Goal: Task Accomplishment & Management: Manage account settings

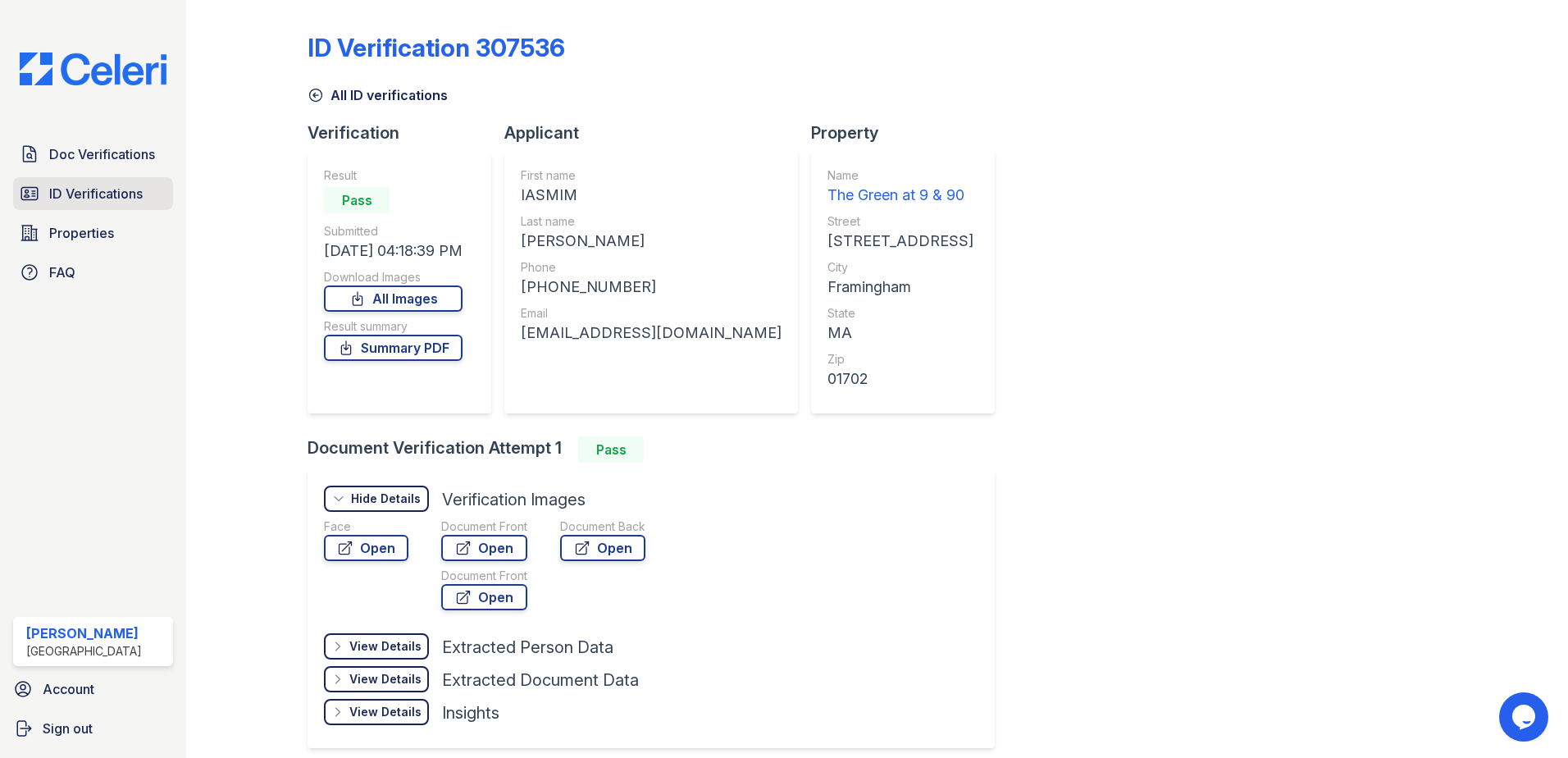
click at [76, 185] on span "ID Verifications" at bounding box center [96, 194] width 94 height 20
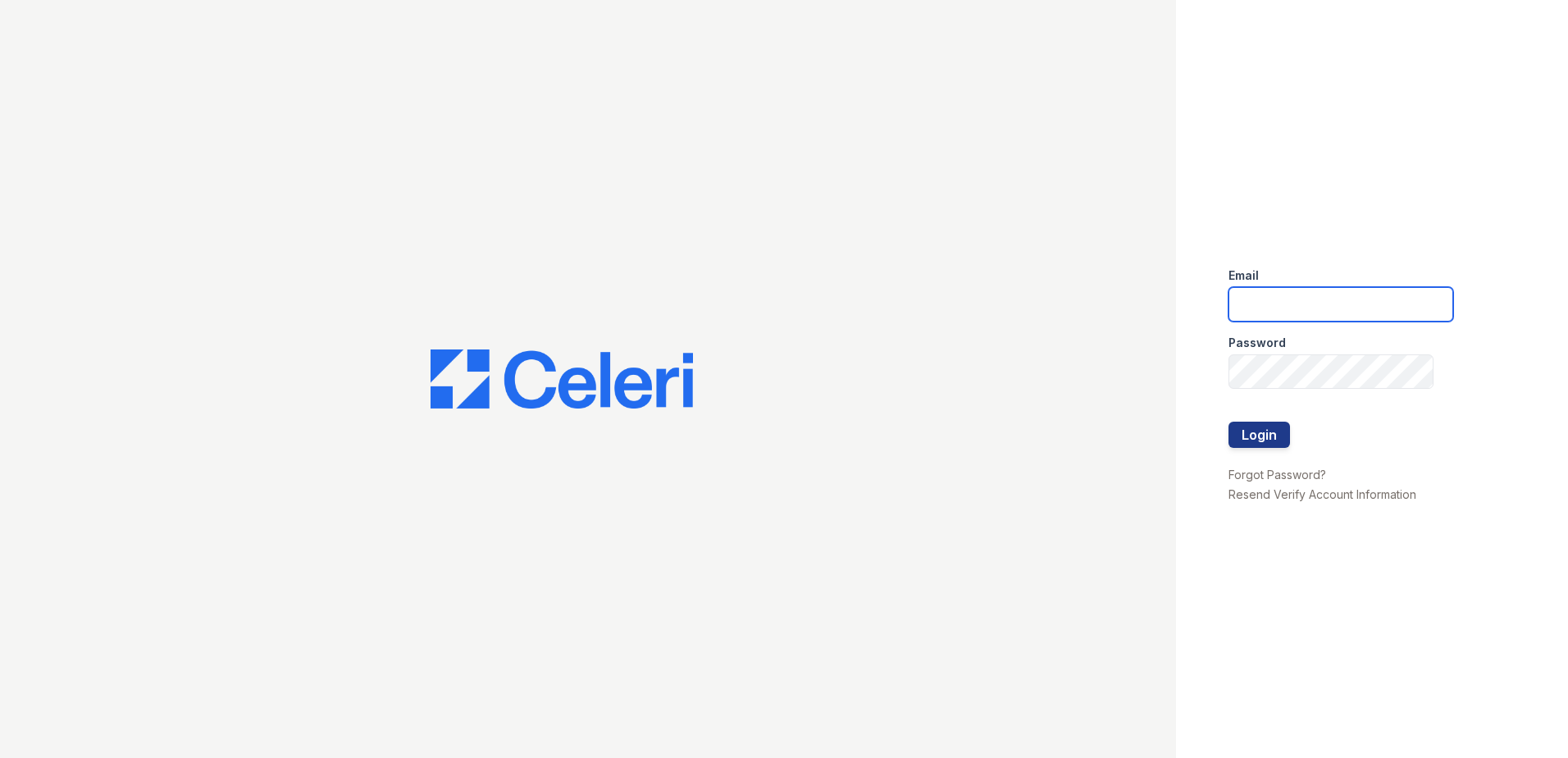
type input "dwallace@willowbridgepc.com"
click at [1274, 436] on button "Login" at bounding box center [1259, 434] width 62 height 26
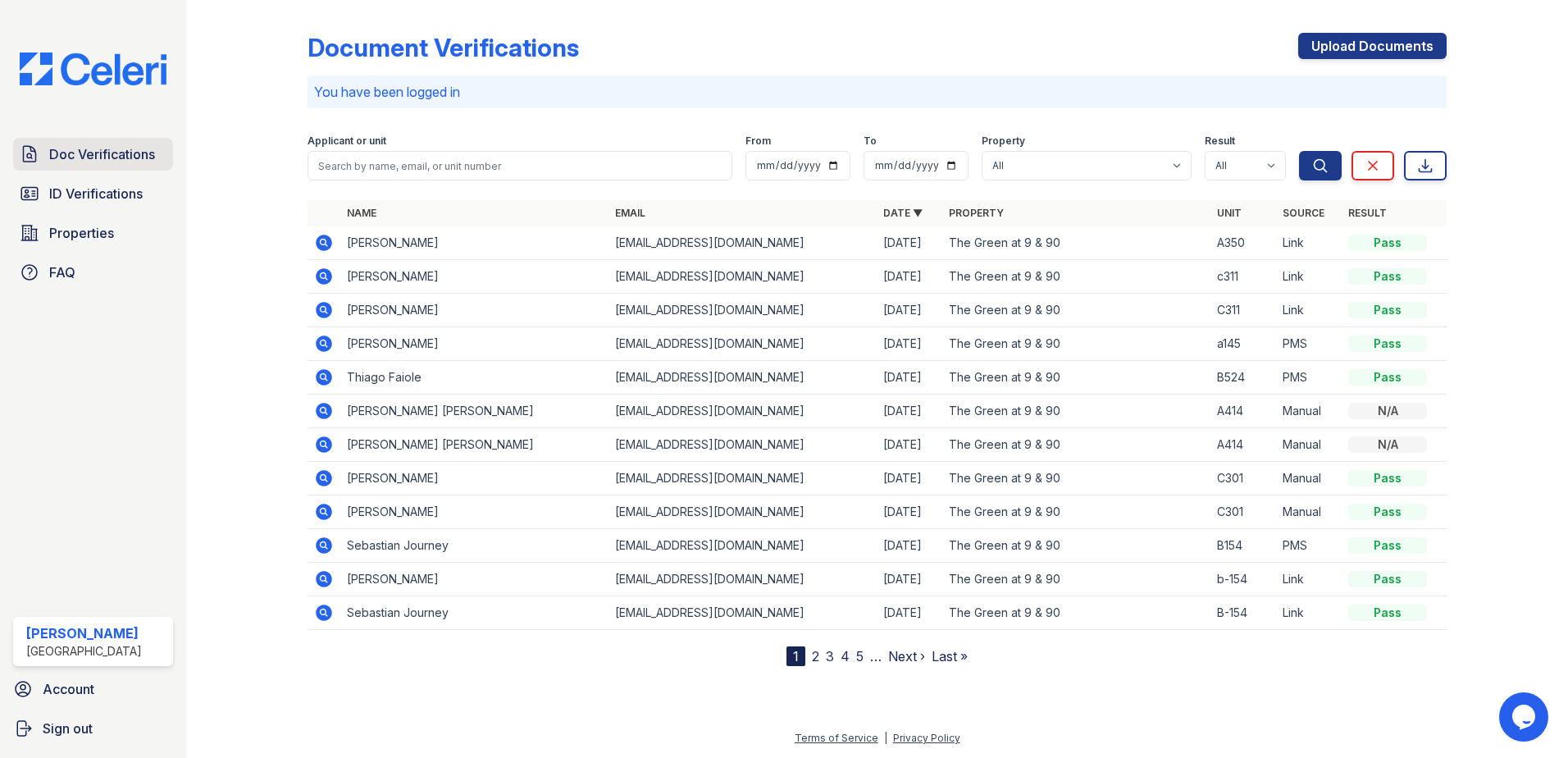
click at [146, 145] on span "Doc Verifications" at bounding box center [102, 154] width 106 height 20
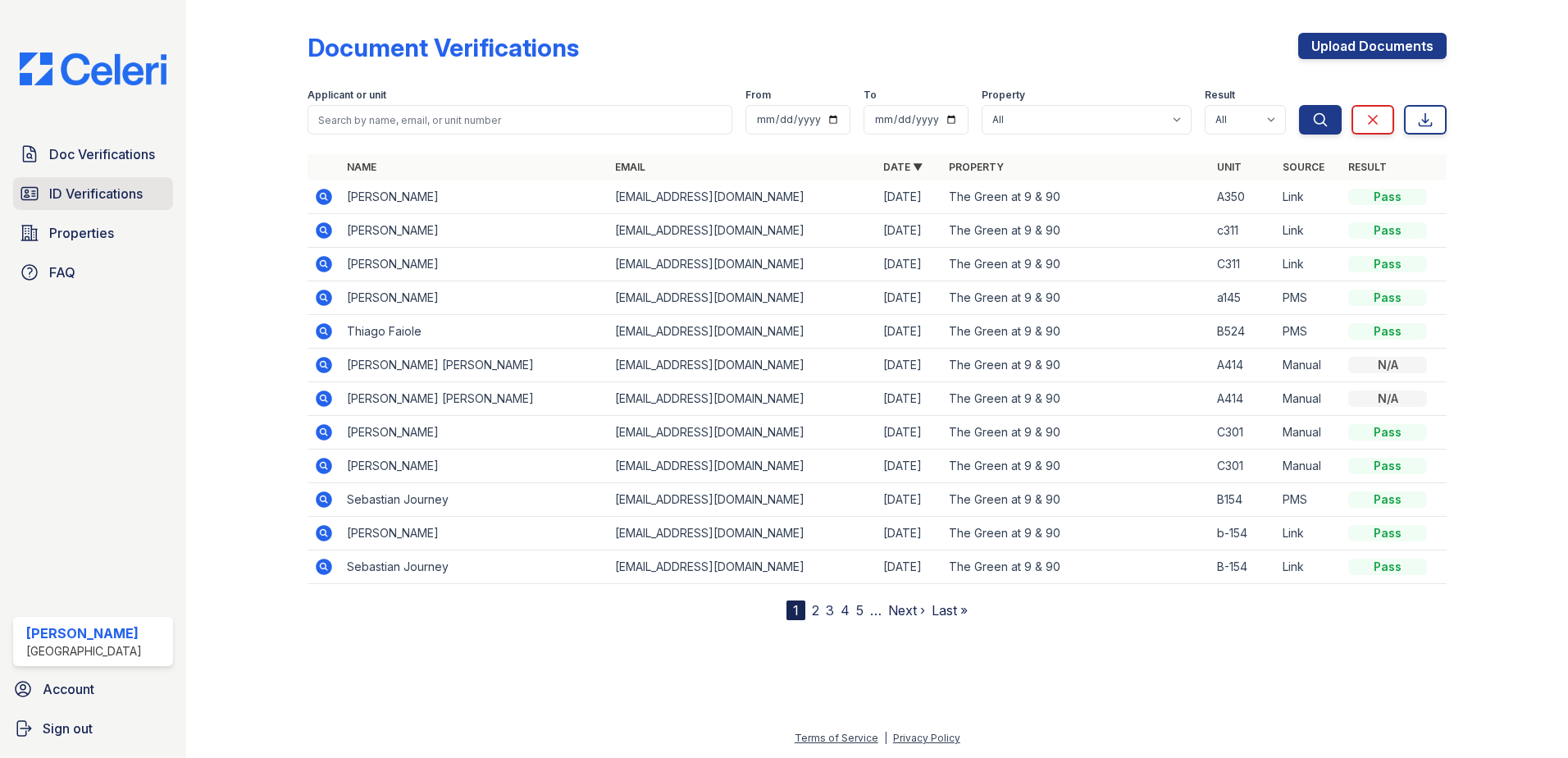
click at [123, 192] on span "ID Verifications" at bounding box center [96, 194] width 94 height 20
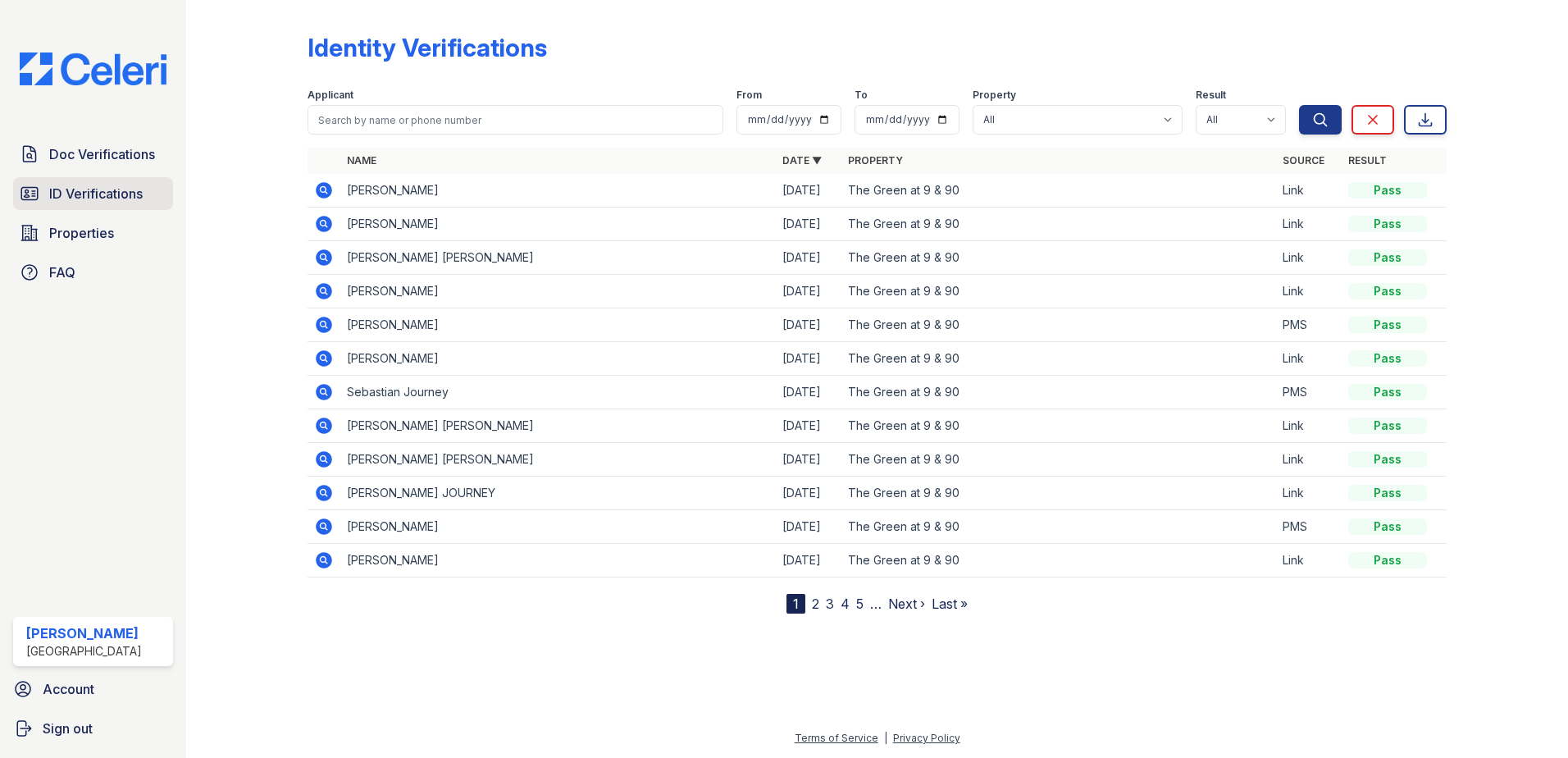
click at [109, 192] on span "ID Verifications" at bounding box center [96, 194] width 94 height 20
click at [135, 160] on span "Doc Verifications" at bounding box center [102, 154] width 106 height 20
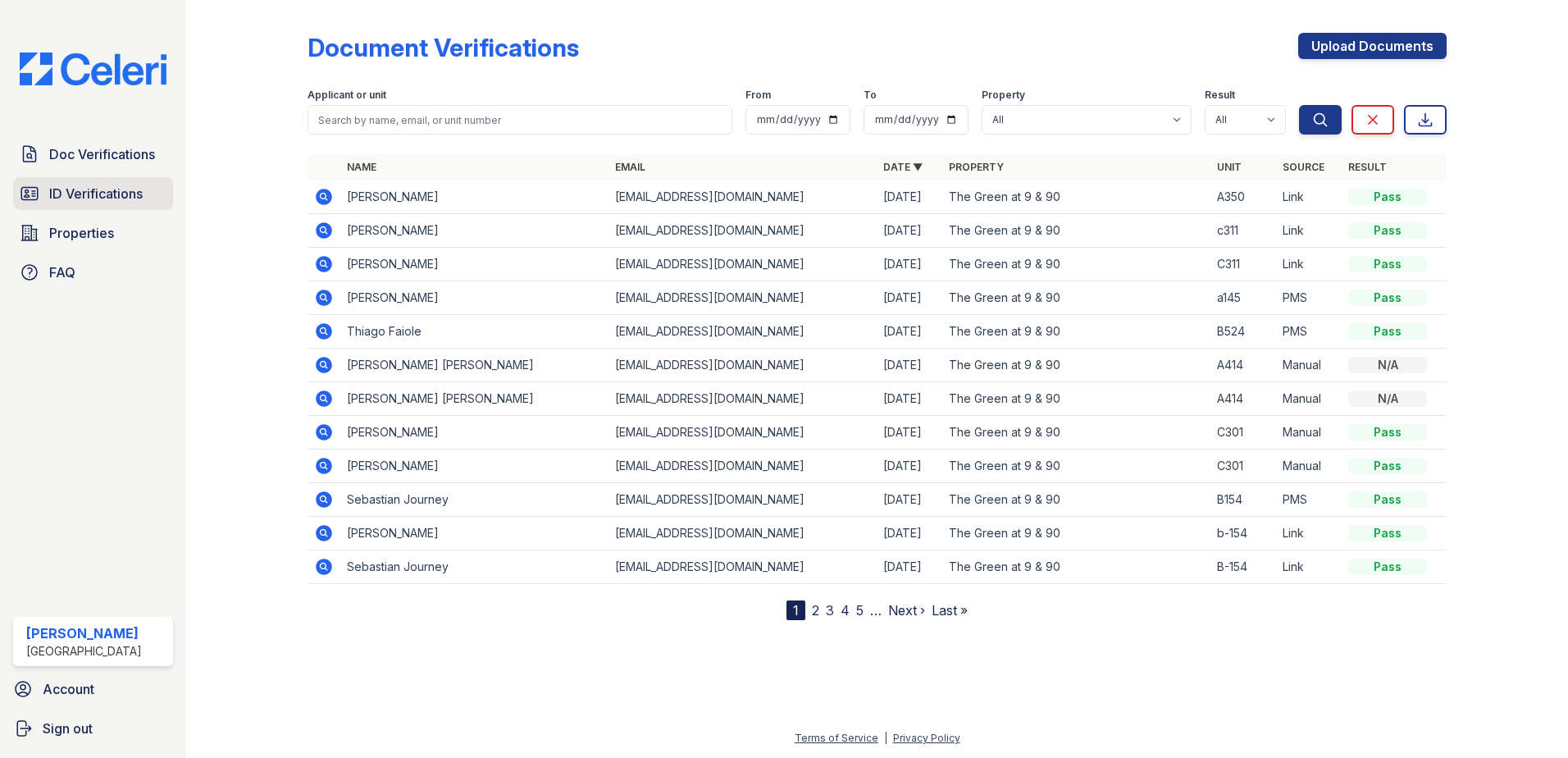
click at [116, 185] on span "ID Verifications" at bounding box center [96, 194] width 94 height 20
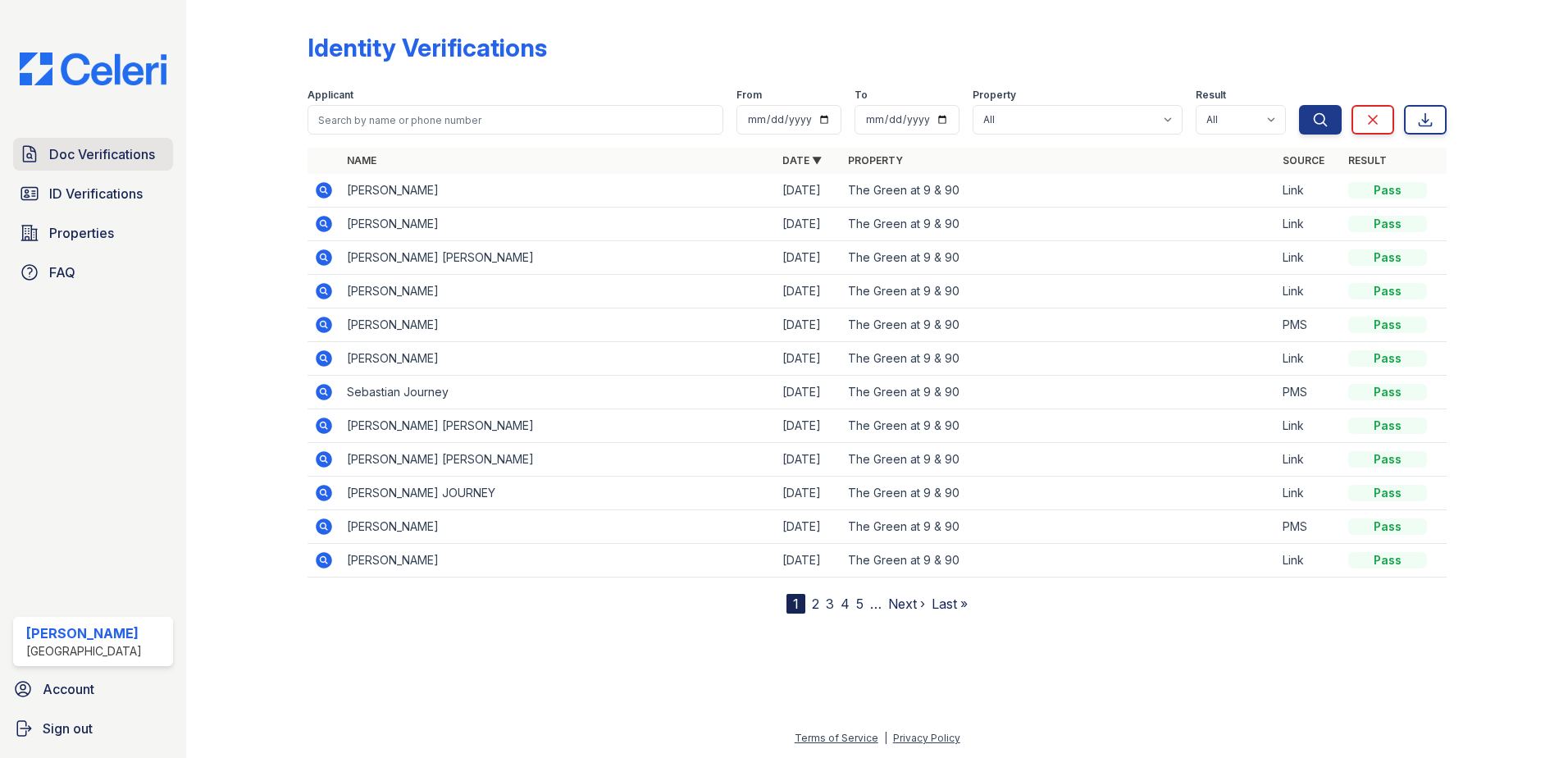
click at [107, 152] on span "Doc Verifications" at bounding box center [102, 154] width 106 height 20
